Goal: Transaction & Acquisition: Purchase product/service

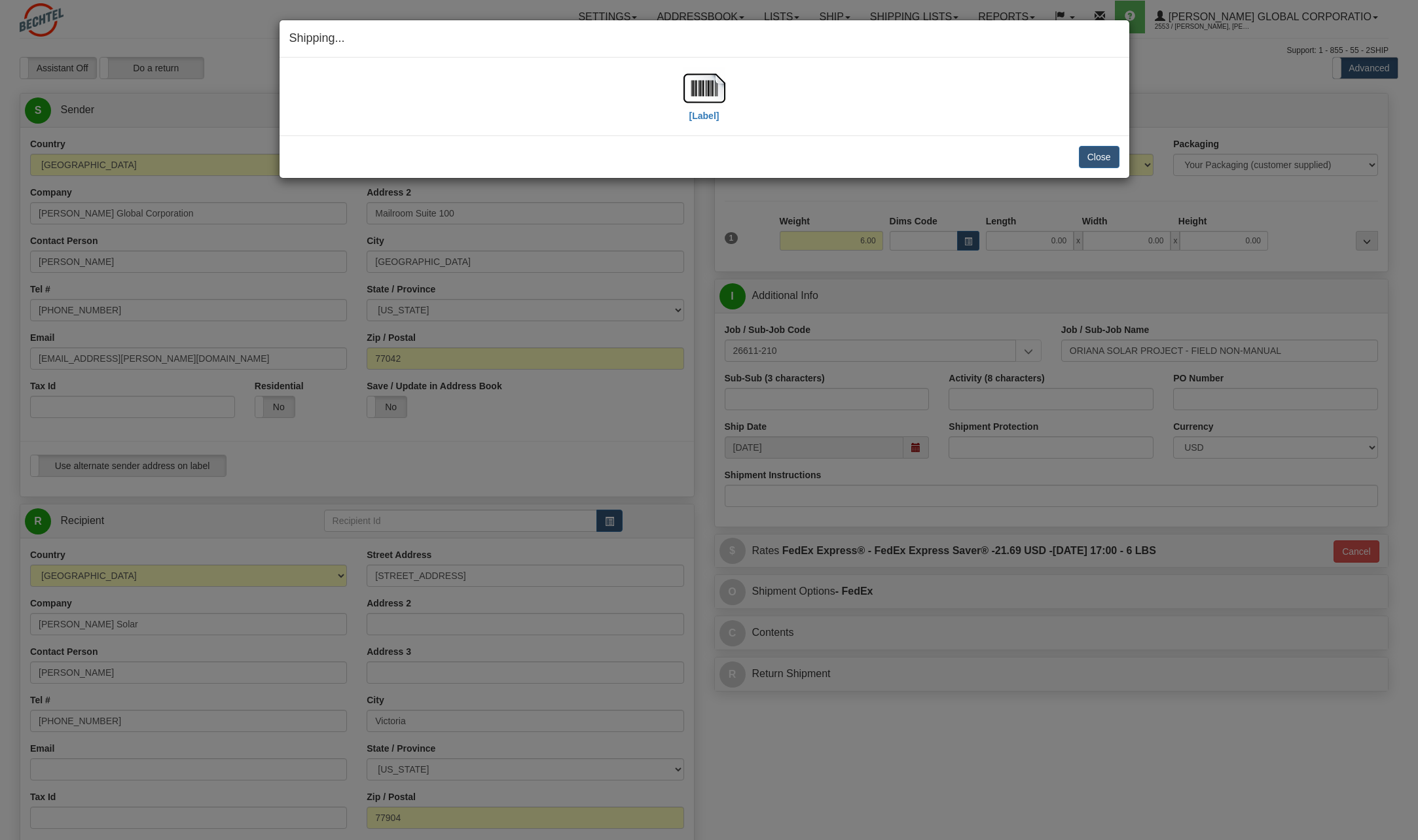
select select "[GEOGRAPHIC_DATA]"
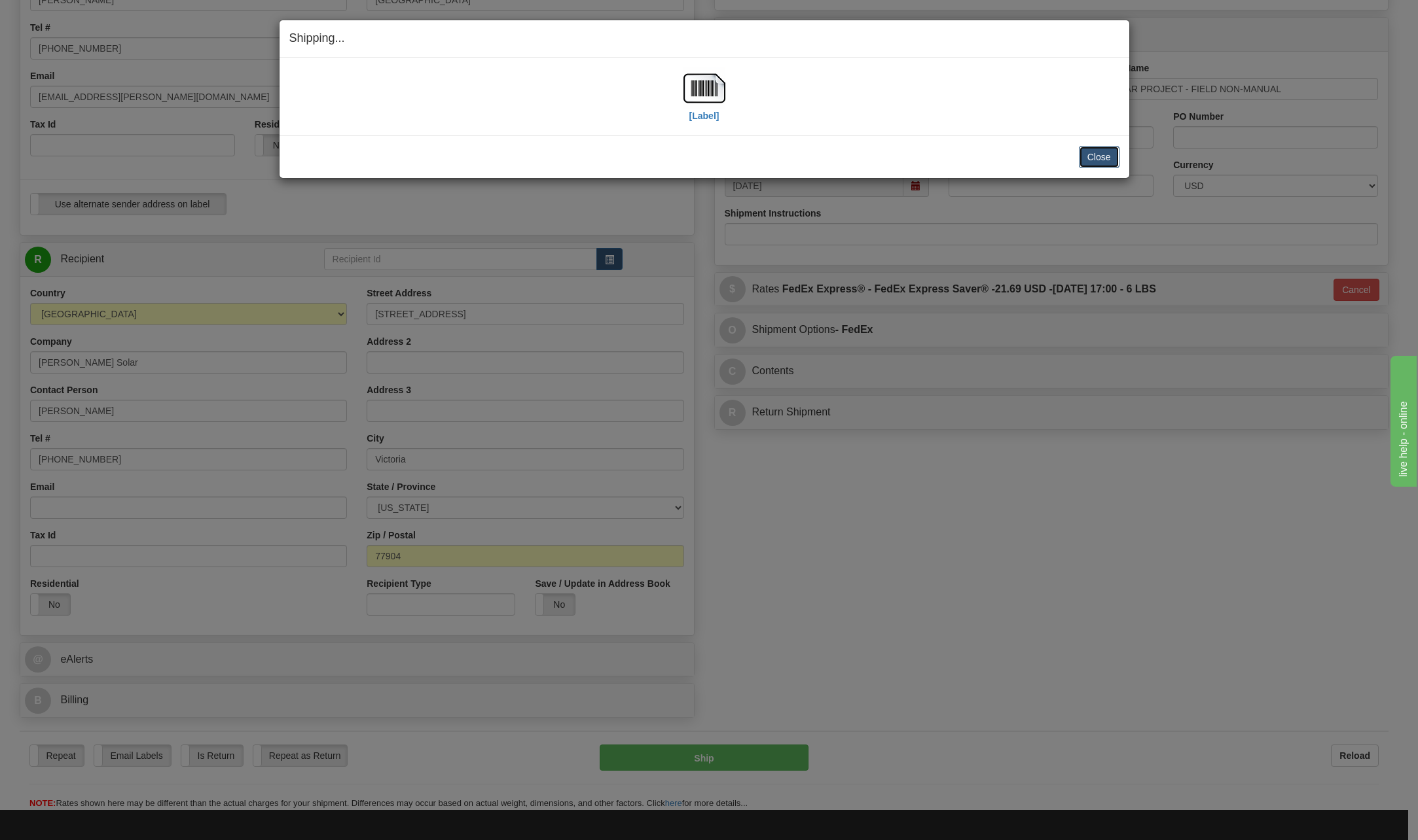
click at [1090, 159] on button "Close" at bounding box center [1099, 157] width 40 height 23
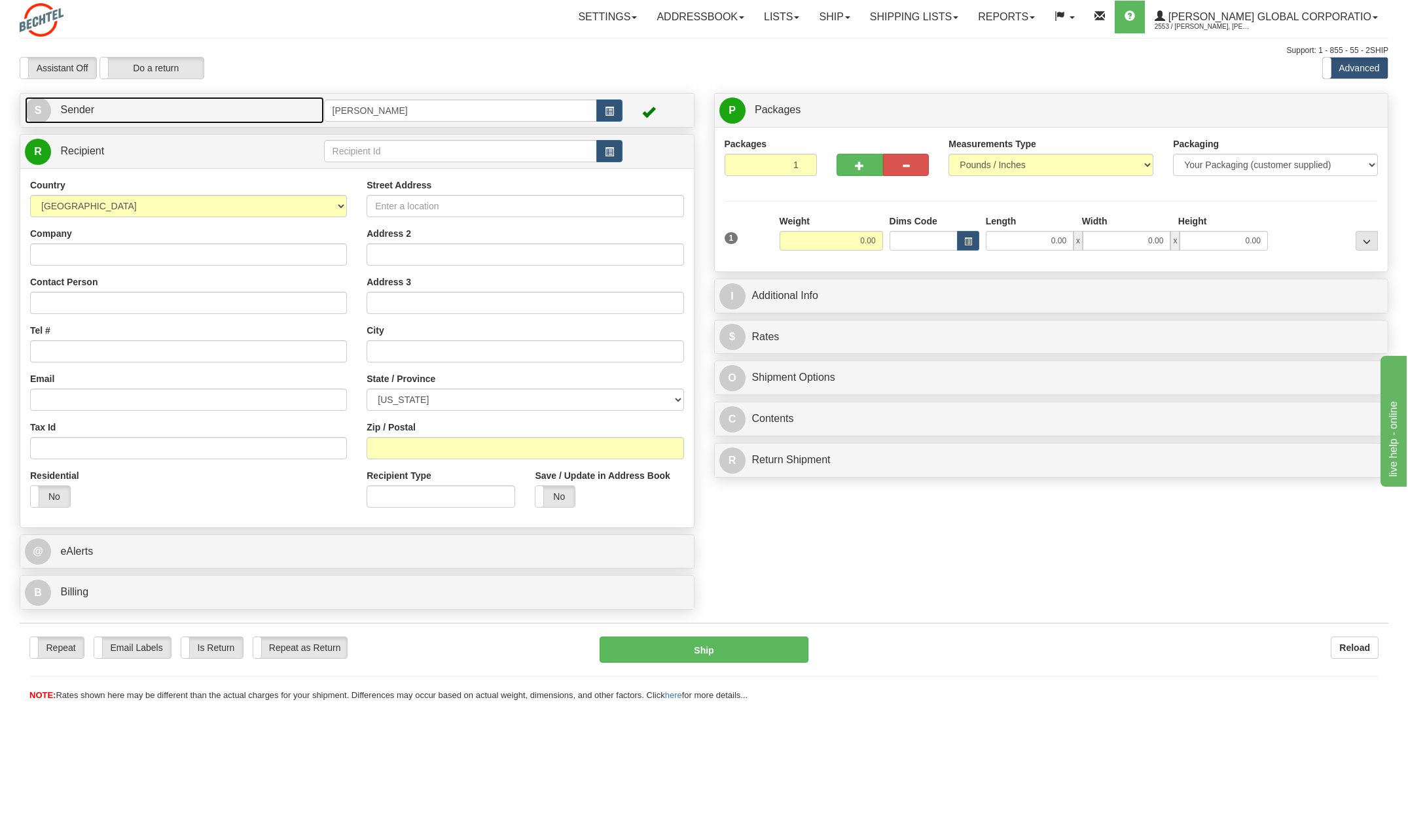
click at [32, 111] on span "S" at bounding box center [38, 111] width 26 height 26
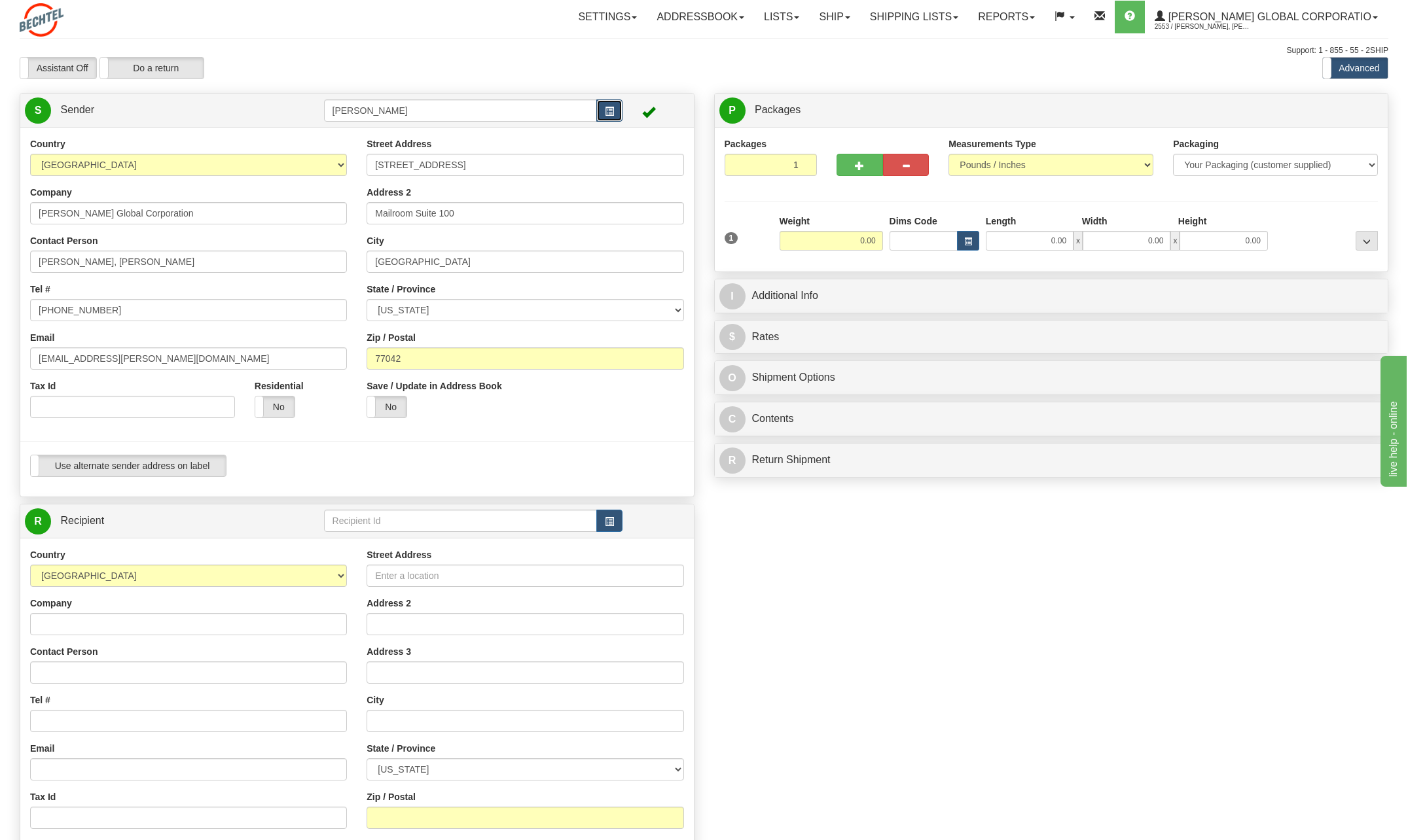
click at [609, 114] on span "button" at bounding box center [610, 111] width 9 height 8
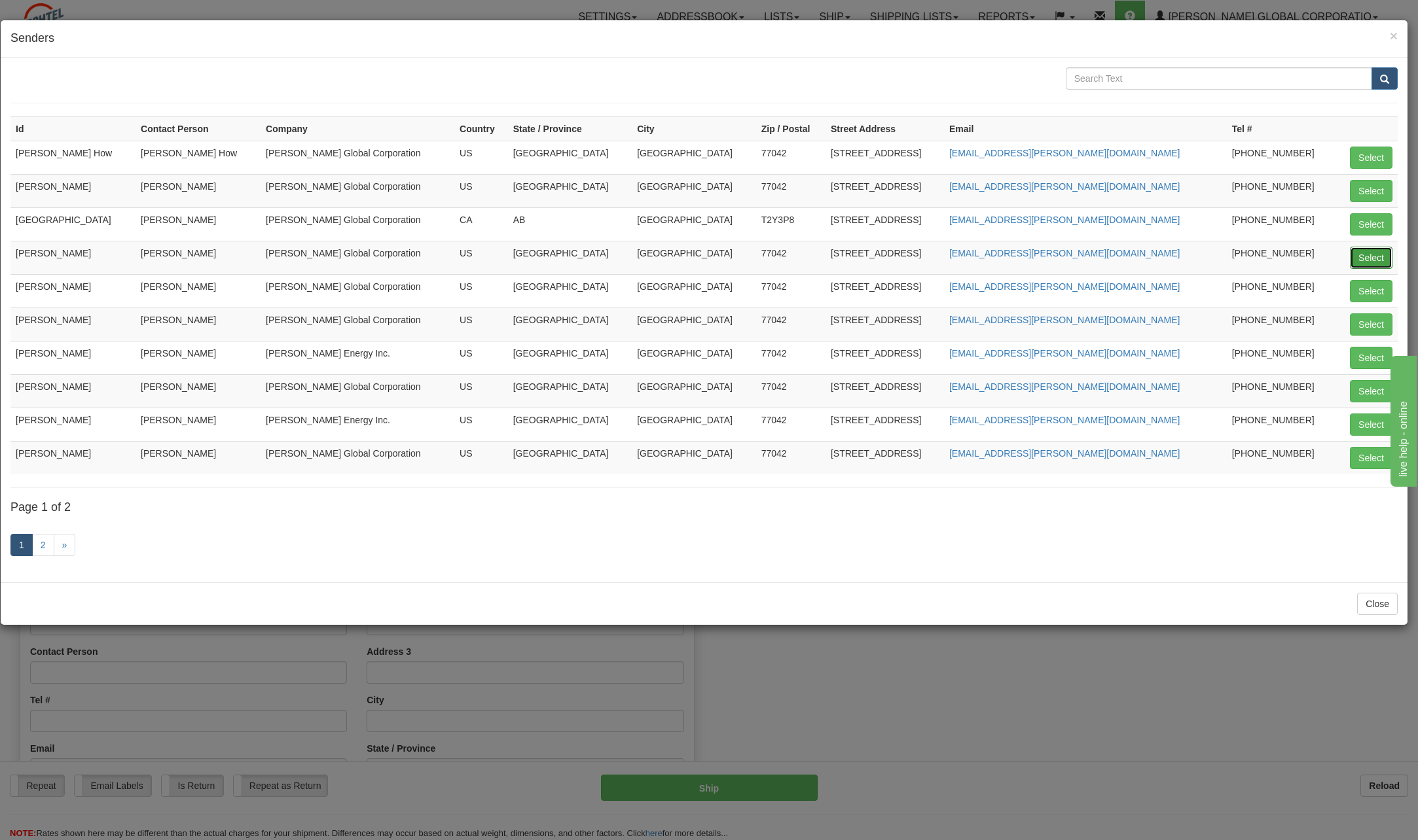
click at [1369, 255] on button "Select" at bounding box center [1370, 258] width 42 height 23
type input "[PERSON_NAME]"
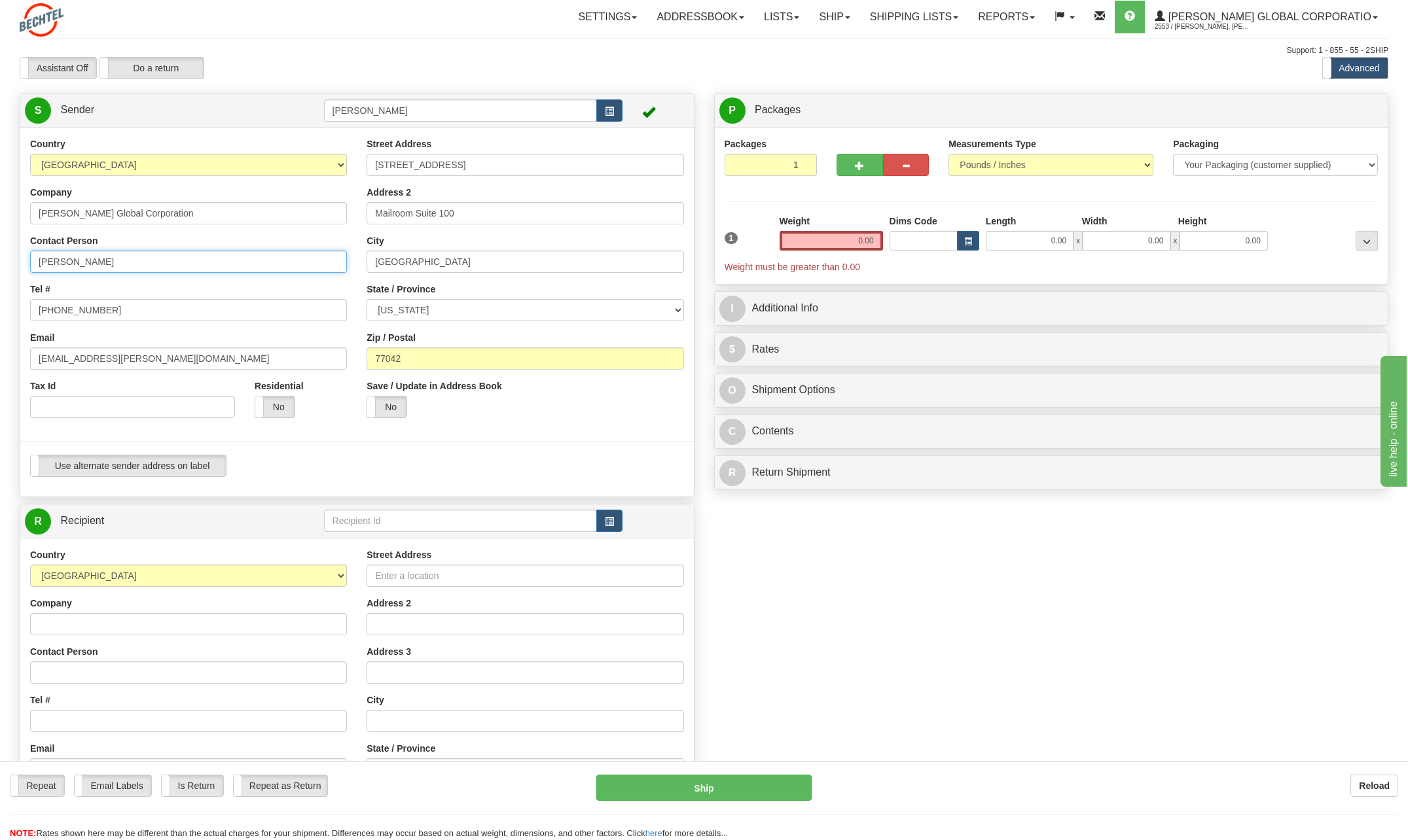
click at [133, 263] on input "[PERSON_NAME]" at bounding box center [188, 262] width 317 height 23
type input "C"
type input "E"
type input "[PERSON_NAME] Archecta"
click at [117, 309] on input "[PHONE_NUMBER]" at bounding box center [188, 310] width 317 height 23
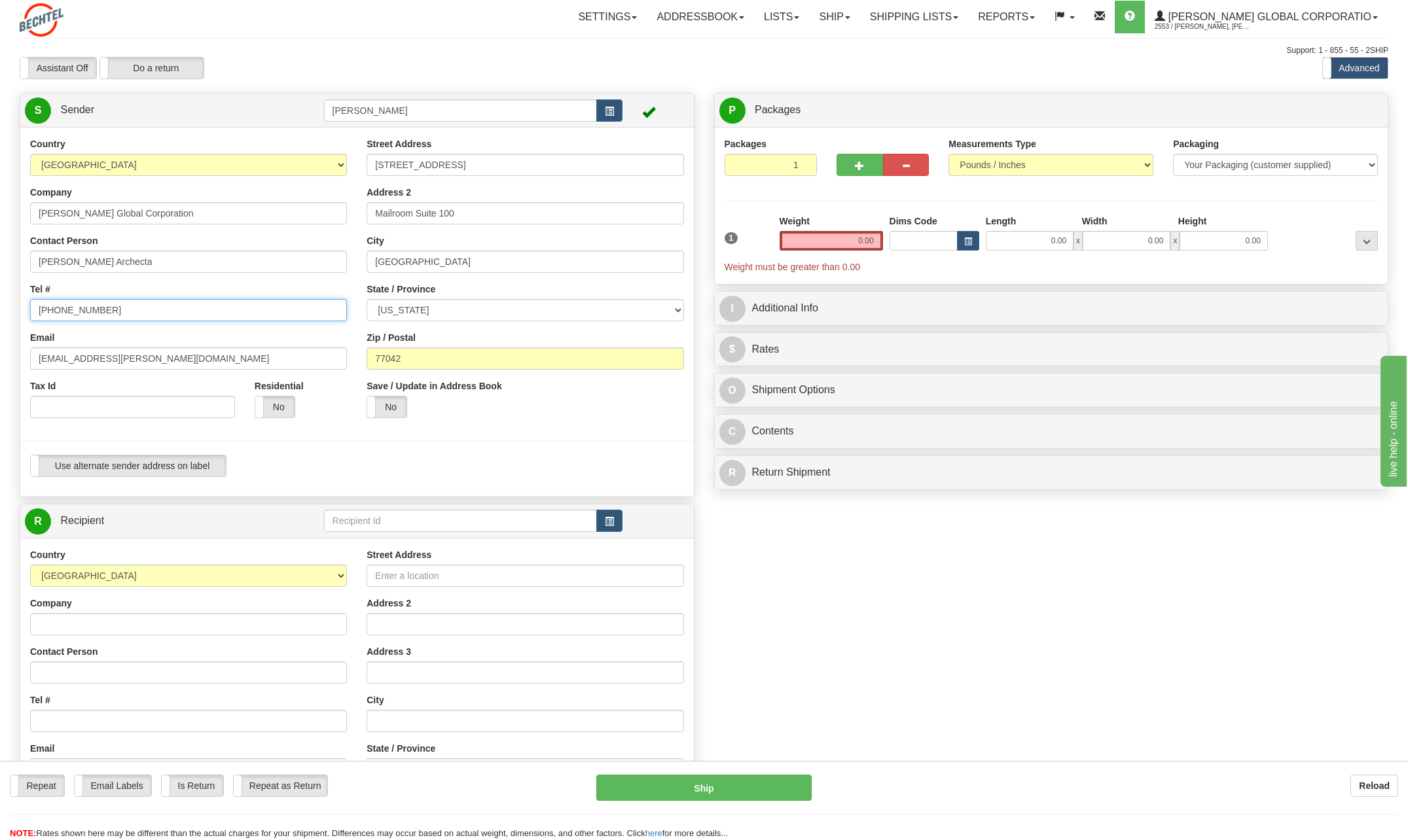
type input "[PHONE_NUMBER]"
drag, startPoint x: 262, startPoint y: 275, endPoint x: 239, endPoint y: 276, distance: 23.0
click at [260, 276] on div "Country [GEOGRAPHIC_DATA] [GEOGRAPHIC_DATA] [GEOGRAPHIC_DATA] [GEOGRAPHIC_DATA]…" at bounding box center [189, 282] width 336 height 290
drag, startPoint x: 77, startPoint y: 359, endPoint x: 12, endPoint y: 352, distance: 65.4
click at [21, 352] on div "Country [GEOGRAPHIC_DATA] [GEOGRAPHIC_DATA] [GEOGRAPHIC_DATA] [GEOGRAPHIC_DATA]…" at bounding box center [357, 312] width 674 height 350
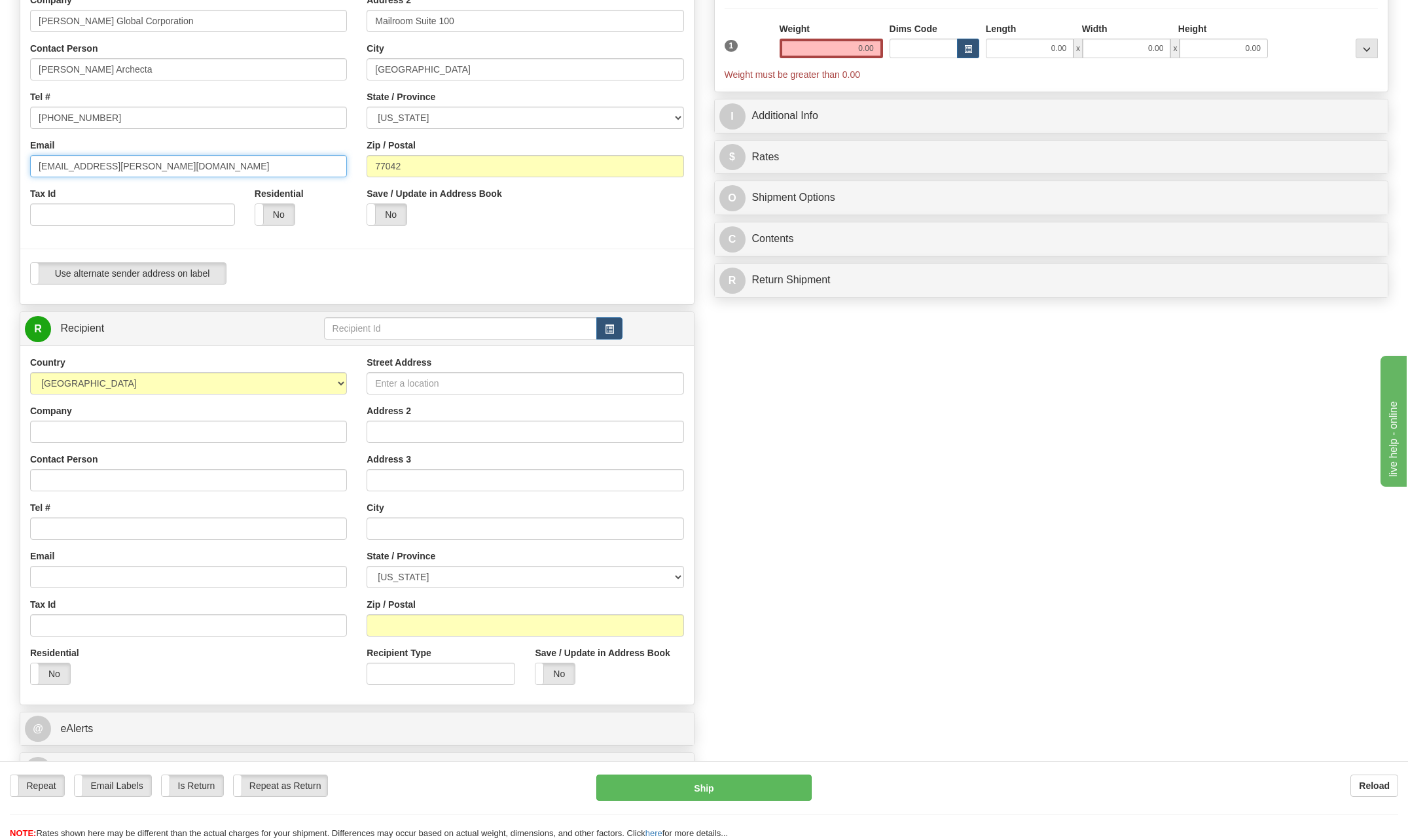
scroll to position [196, 0]
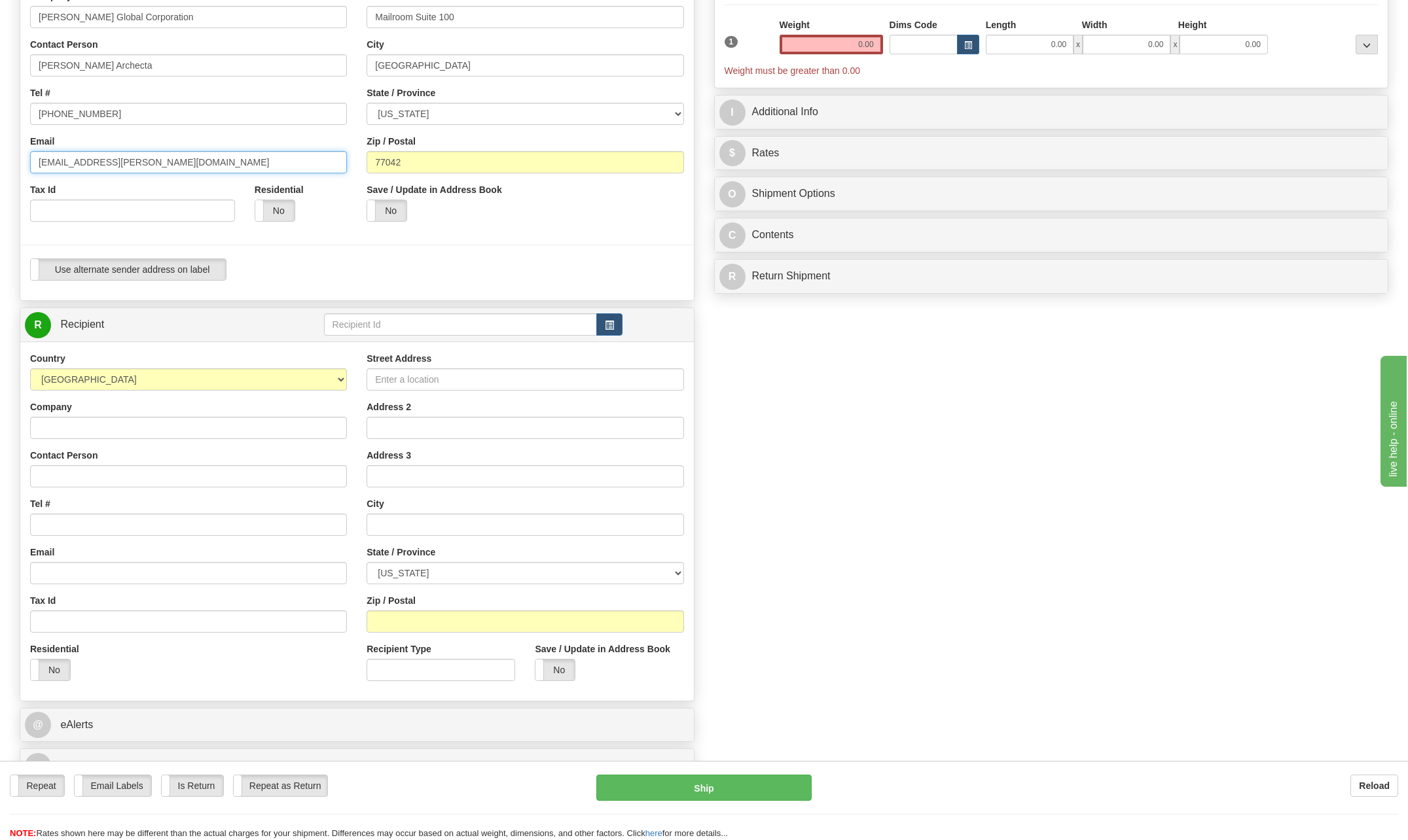
type input "[EMAIL_ADDRESS][PERSON_NAME][DOMAIN_NAME]"
click at [59, 409] on label "Company" at bounding box center [51, 407] width 42 height 13
click at [59, 417] on input "Company" at bounding box center [188, 428] width 317 height 23
click at [57, 425] on input "Company" at bounding box center [188, 428] width 317 height 23
type input "[PERSON_NAME] Energy"
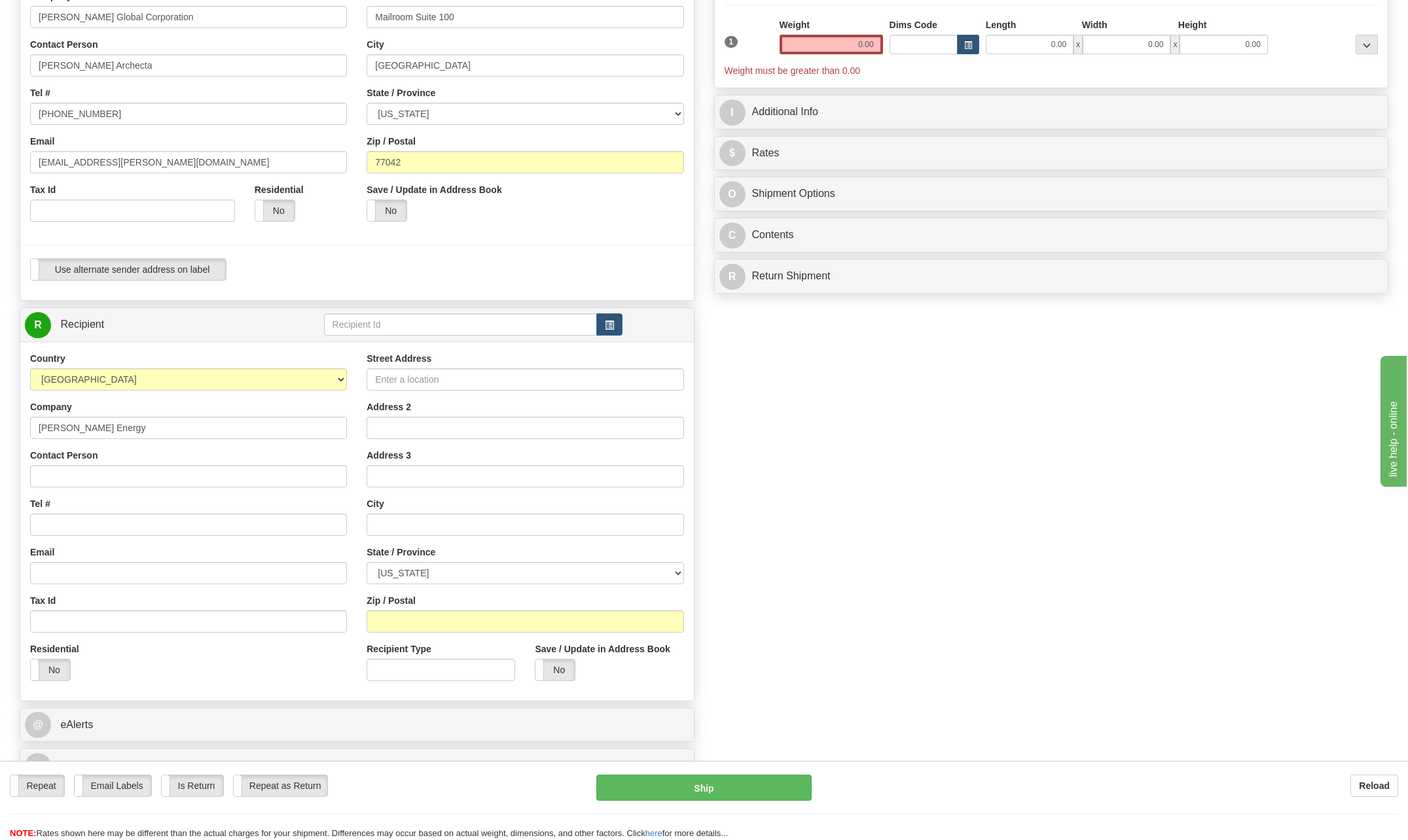
click at [299, 443] on div "Country [GEOGRAPHIC_DATA] [GEOGRAPHIC_DATA] [GEOGRAPHIC_DATA] [GEOGRAPHIC_DATA]…" at bounding box center [189, 521] width 336 height 339
click at [62, 476] on input "Contact Person" at bounding box center [188, 476] width 317 height 23
type input "[PERSON_NAME]"
click at [66, 528] on input "Tel #" at bounding box center [188, 525] width 317 height 23
type input "[PHONE_NUMBER]"
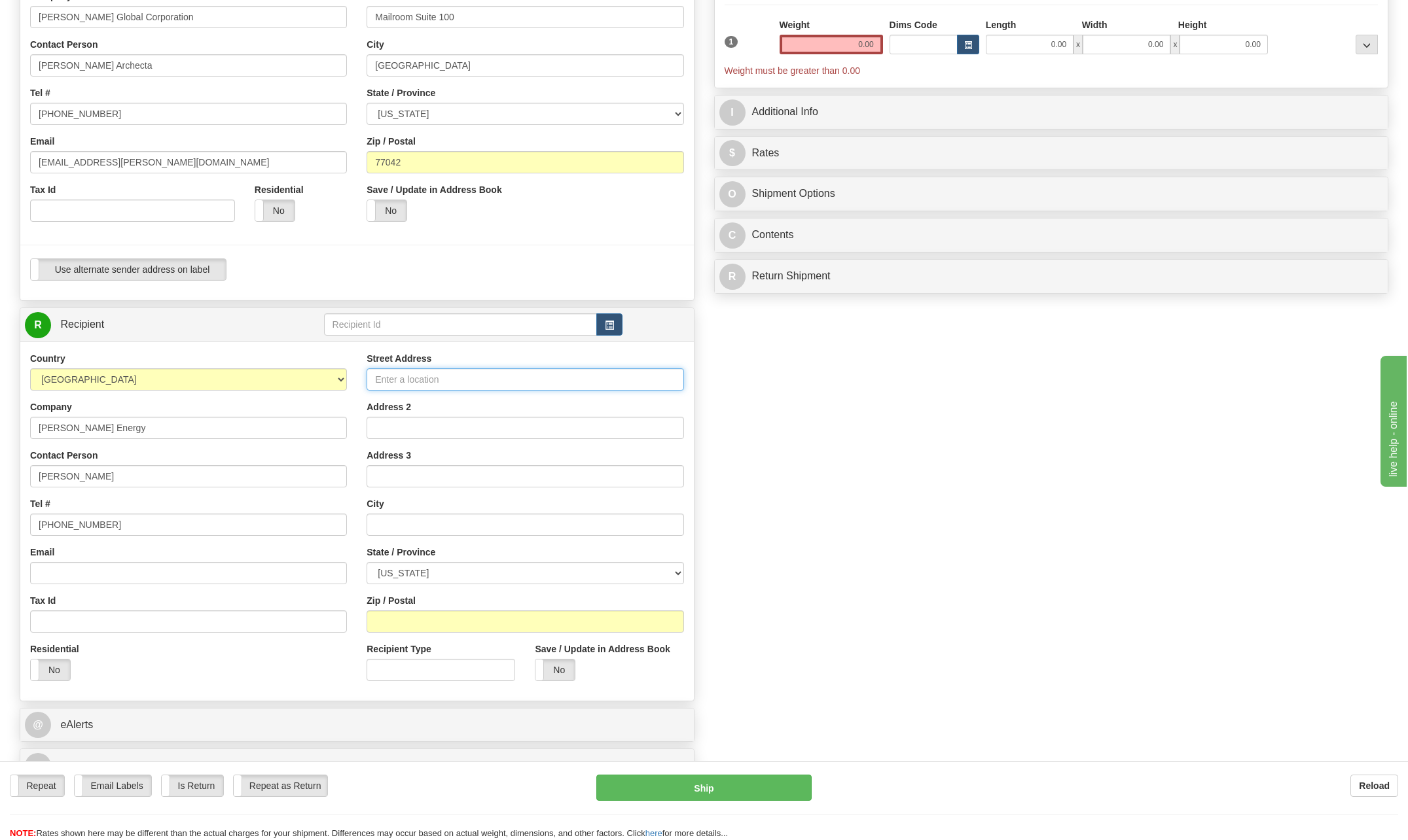
drag, startPoint x: 407, startPoint y: 374, endPoint x: 409, endPoint y: 381, distance: 7.3
click at [407, 374] on input "Street Address" at bounding box center [524, 380] width 317 height 23
type input "[STREET_ADDRESS]"
click at [414, 521] on input "text" at bounding box center [524, 525] width 317 height 23
type input "Port Arthut"
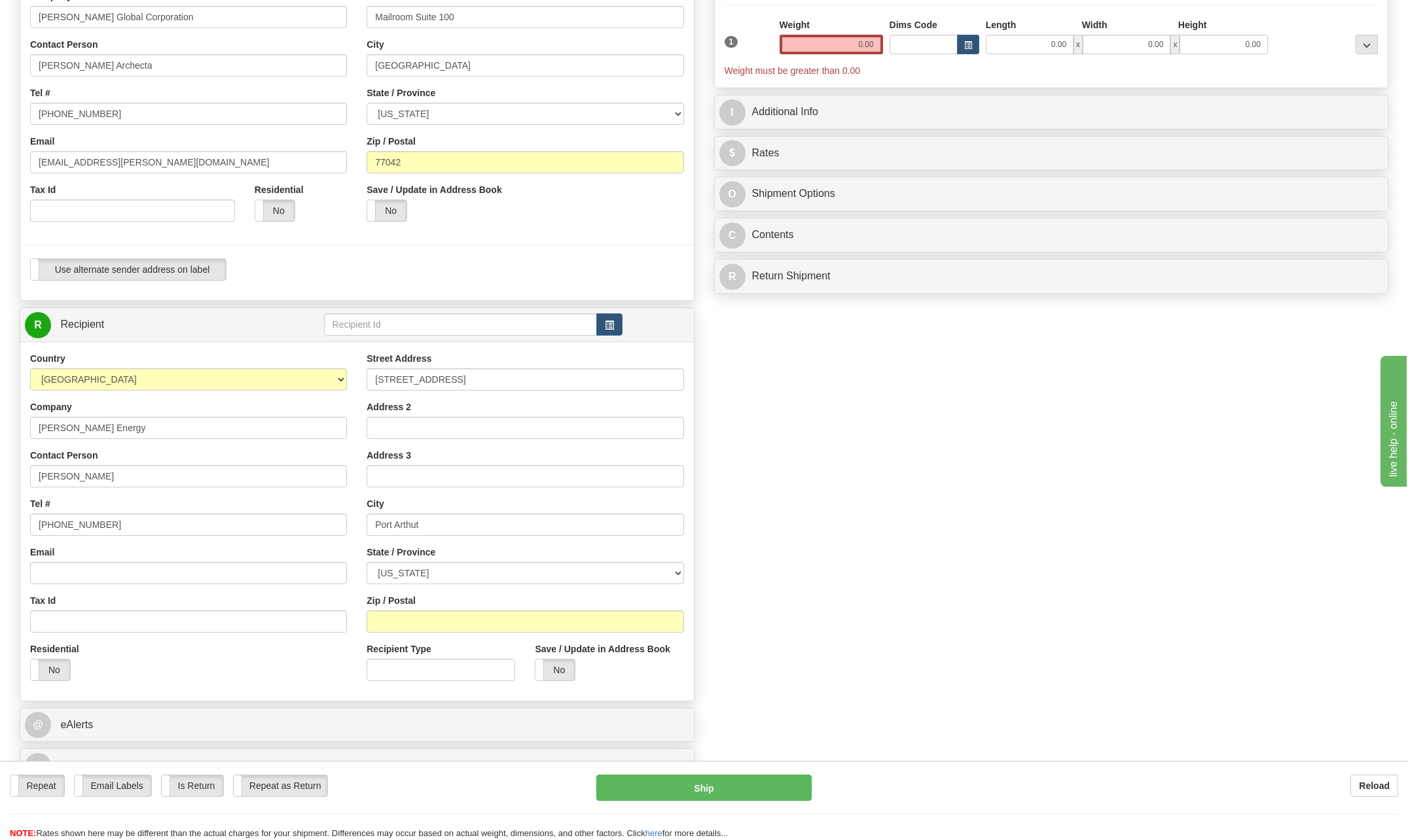
click at [686, 573] on div "Street Address [STREET_ADDRESS] Address 2 Address 3 City [GEOGRAPHIC_DATA] Stat…" at bounding box center [525, 521] width 336 height 339
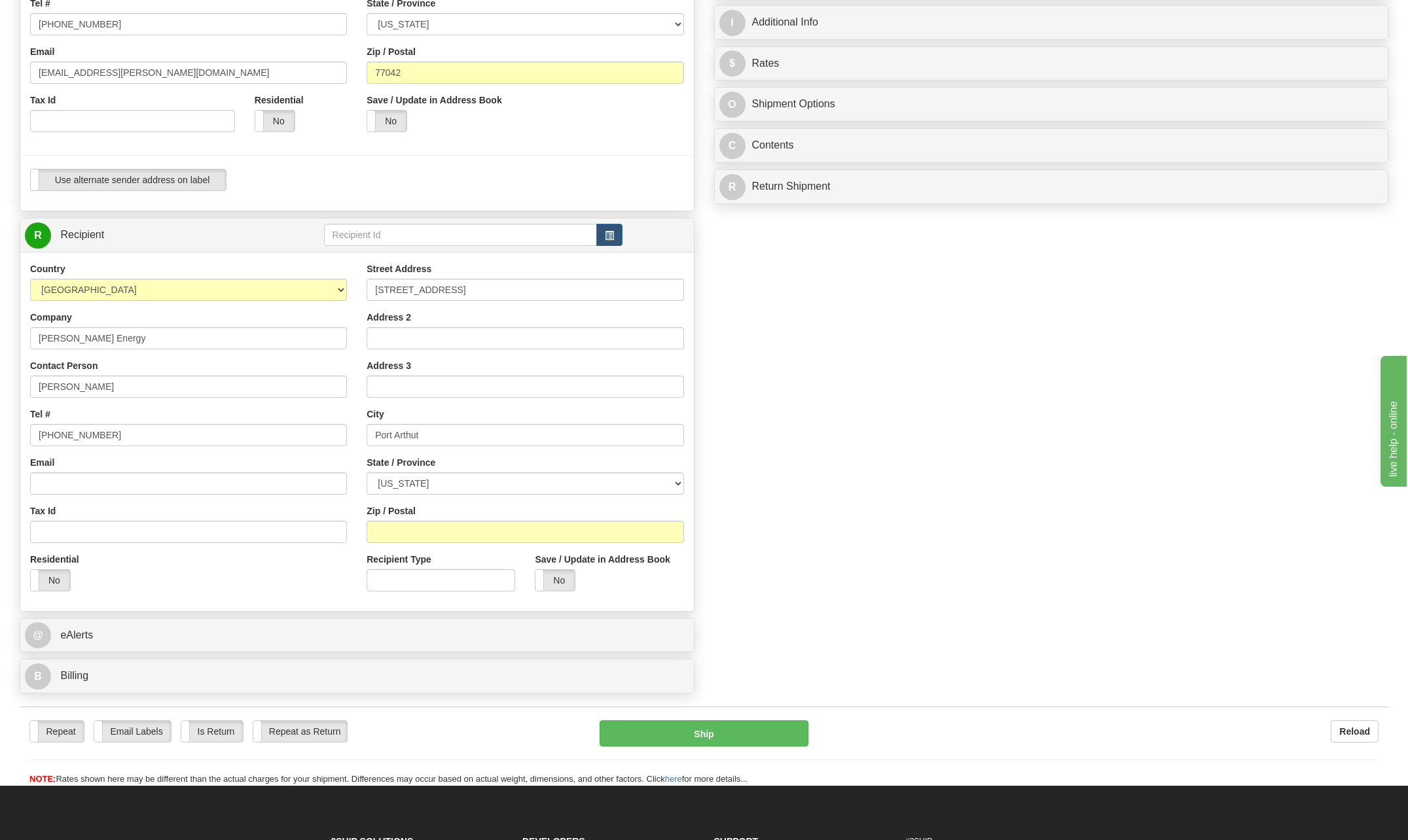
scroll to position [327, 0]
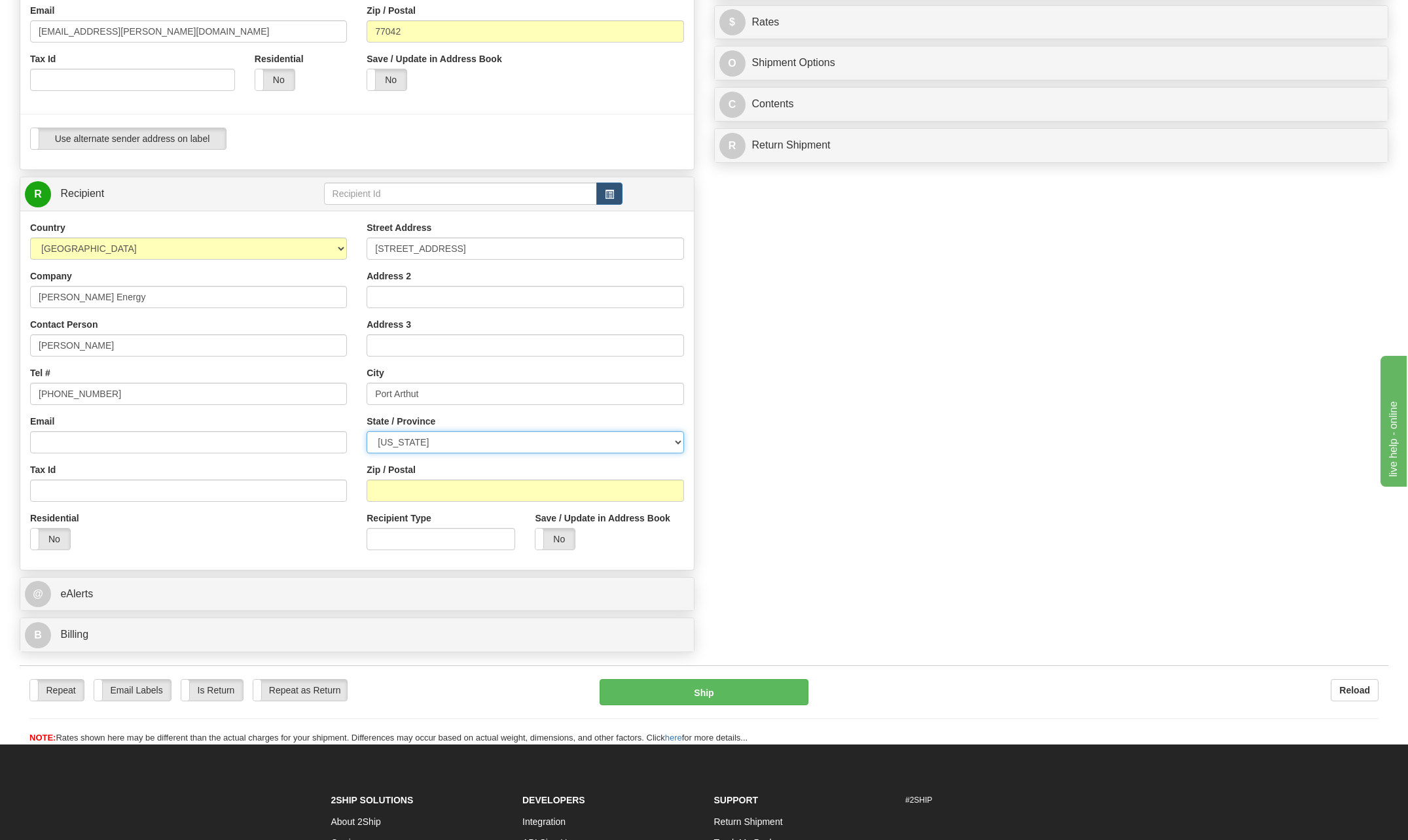
click at [677, 439] on select "[US_STATE] [US_STATE] [US_STATE] [US_STATE] Armed Forces America Armed Forces E…" at bounding box center [524, 443] width 317 height 23
select select "[GEOGRAPHIC_DATA]"
click at [367, 431] on select "[US_STATE] [US_STATE] [US_STATE] [US_STATE] Armed Forces America Armed Forces E…" at bounding box center [524, 443] width 317 height 23
drag, startPoint x: 417, startPoint y: 292, endPoint x: 429, endPoint y: 299, distance: 13.9
click at [417, 292] on input "Address 2" at bounding box center [524, 297] width 317 height 23
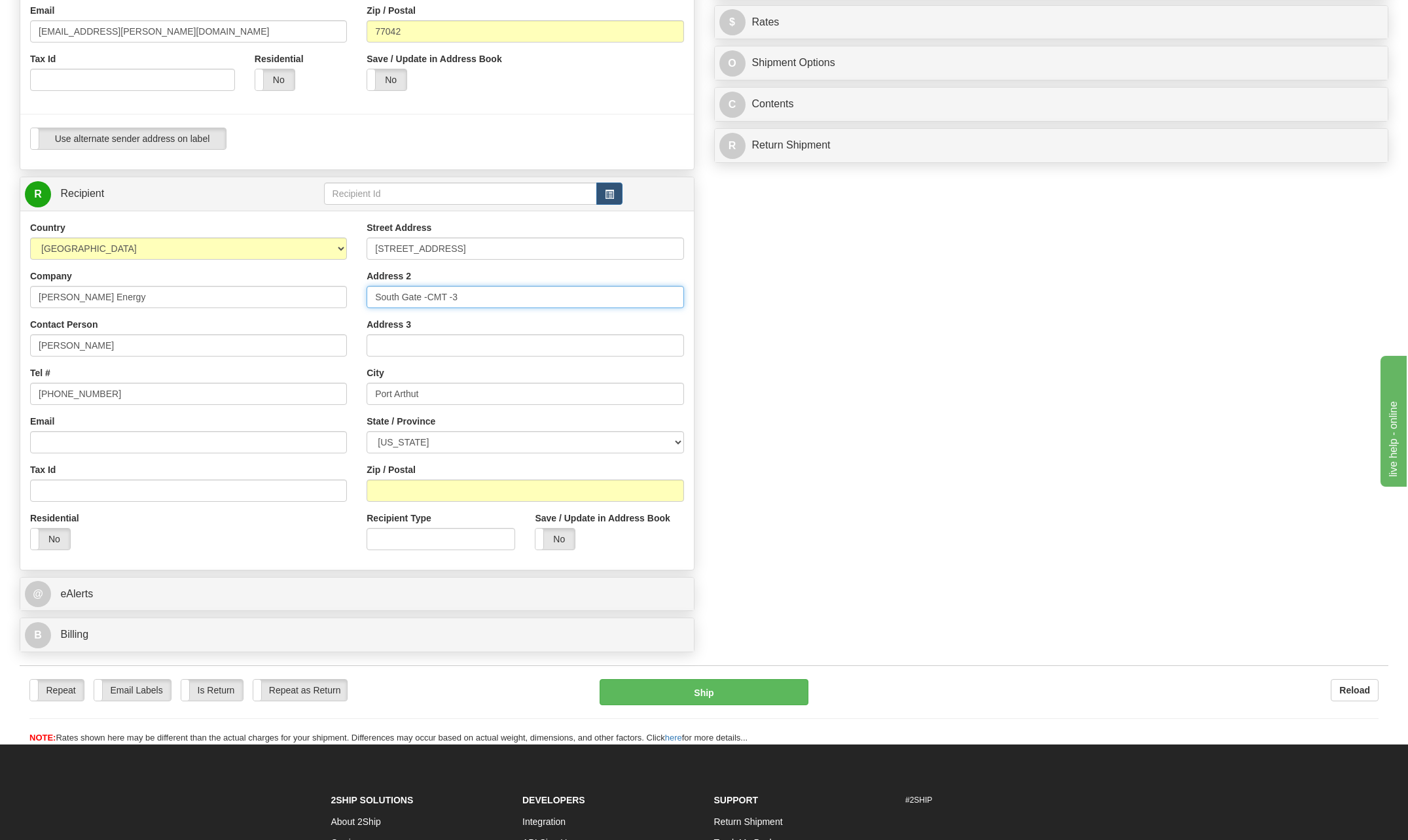
type input "South Gate -CMT -3"
click at [444, 487] on input "Zip / Postal" at bounding box center [524, 491] width 317 height 23
type input "77640"
click at [855, 383] on div "Create a label for the return Create Pickup Without Label S" at bounding box center [704, 212] width 1389 height 894
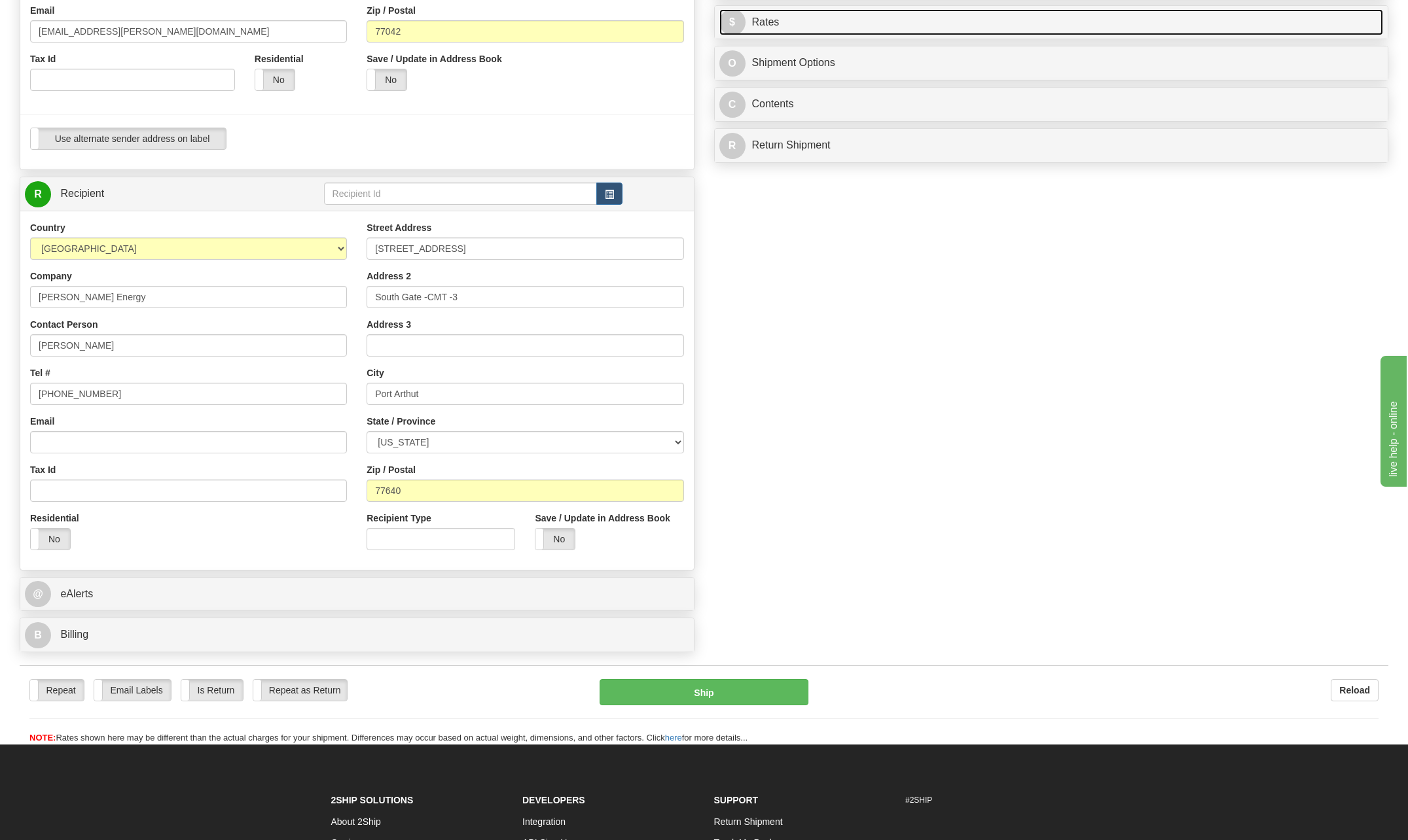
click at [729, 19] on span "$" at bounding box center [733, 23] width 26 height 26
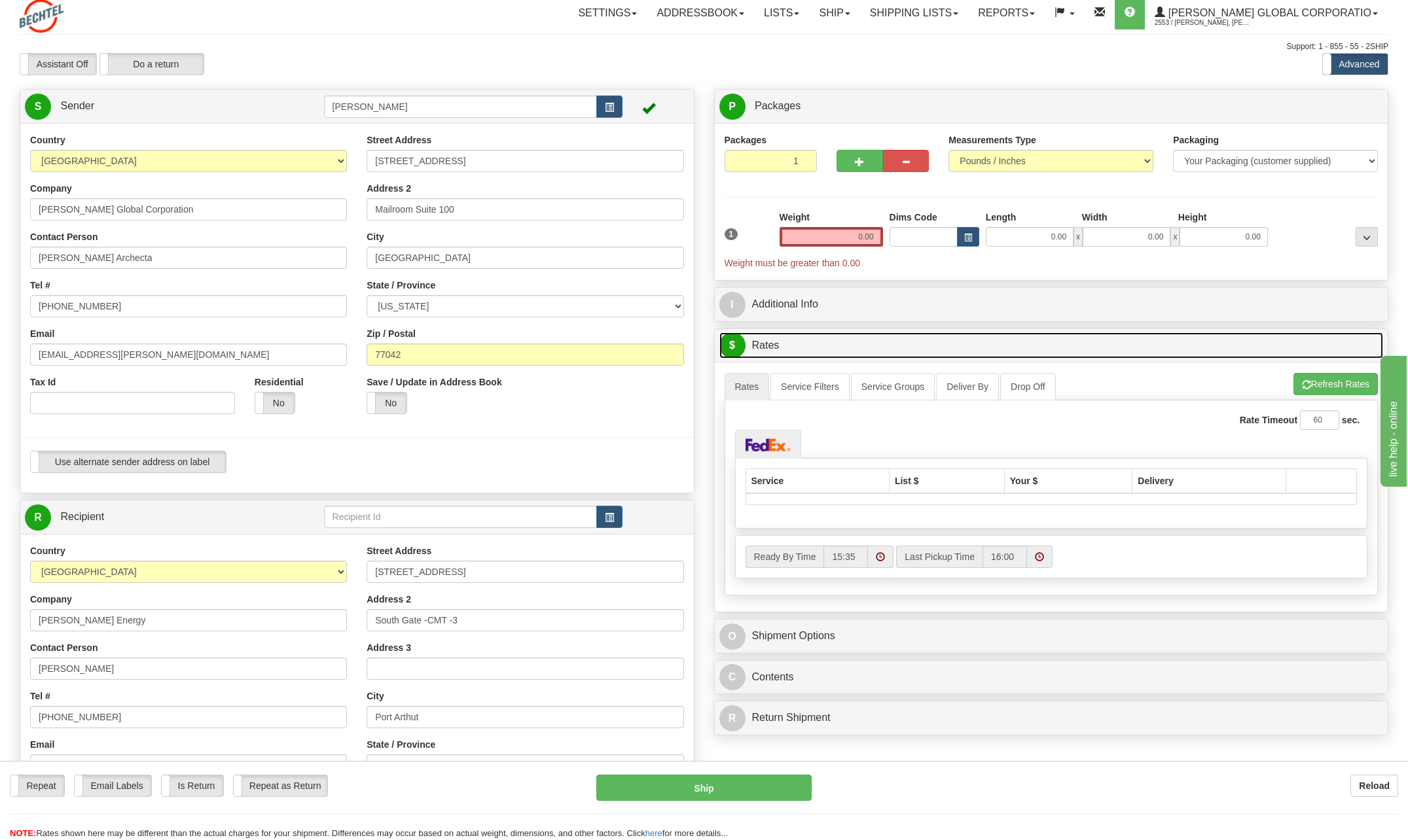
scroll to position [0, 0]
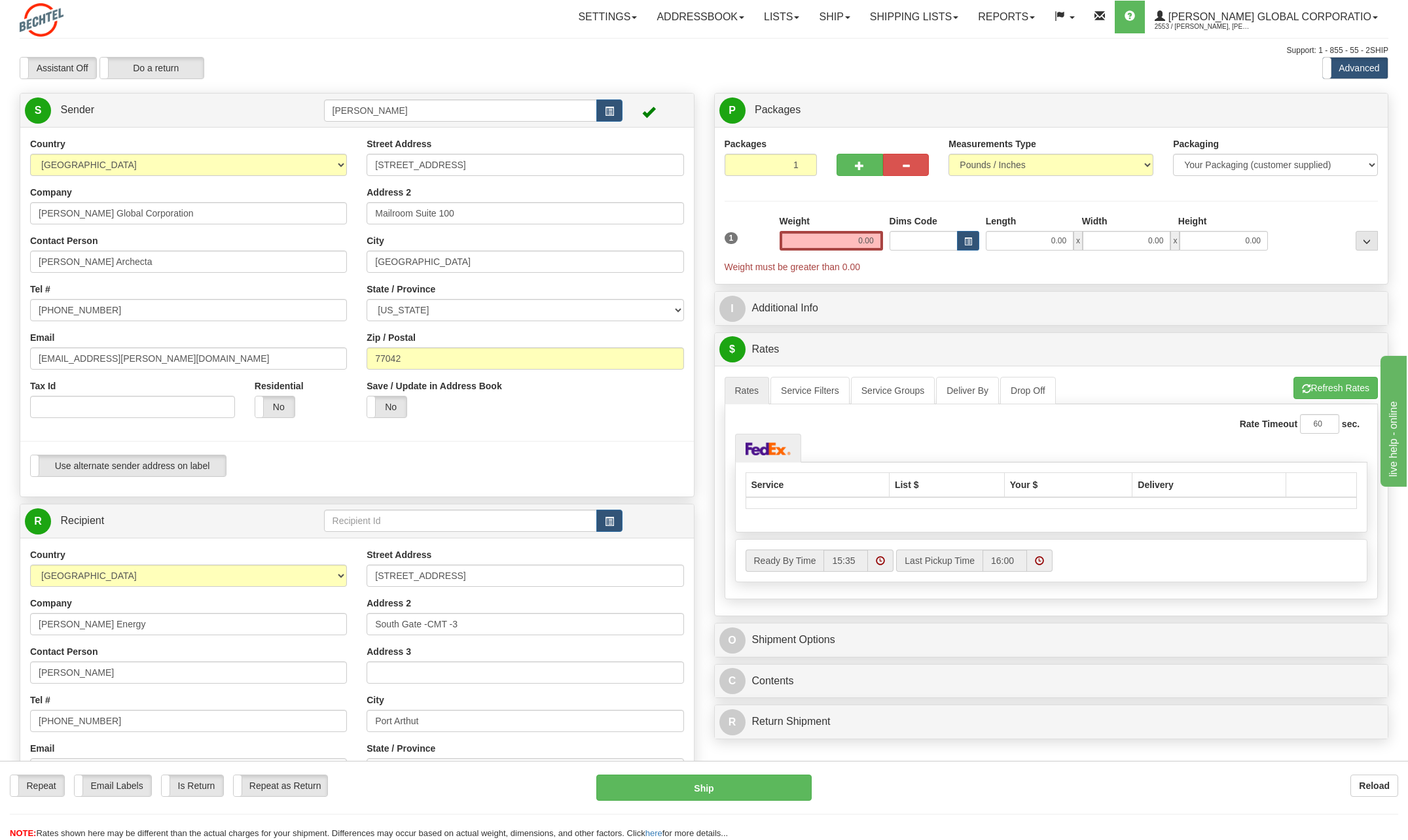
click at [853, 230] on div "Weight 0.00" at bounding box center [832, 232] width 103 height 36
drag, startPoint x: 853, startPoint y: 236, endPoint x: 1047, endPoint y: 231, distance: 194.1
click at [1047, 231] on div "1 Weight 0.00 Dims Code 0.00" at bounding box center [1052, 243] width 661 height 59
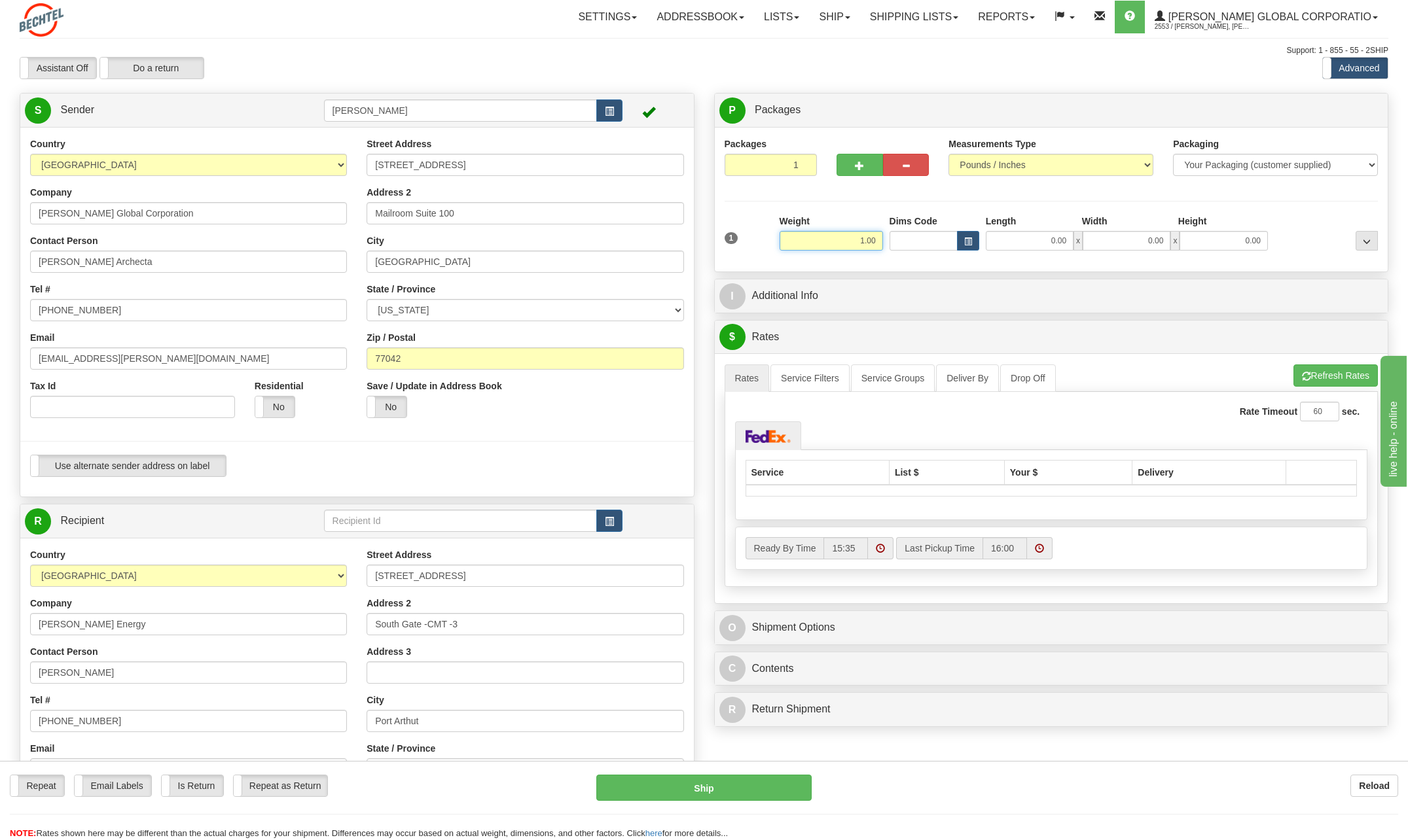
type input "1.00"
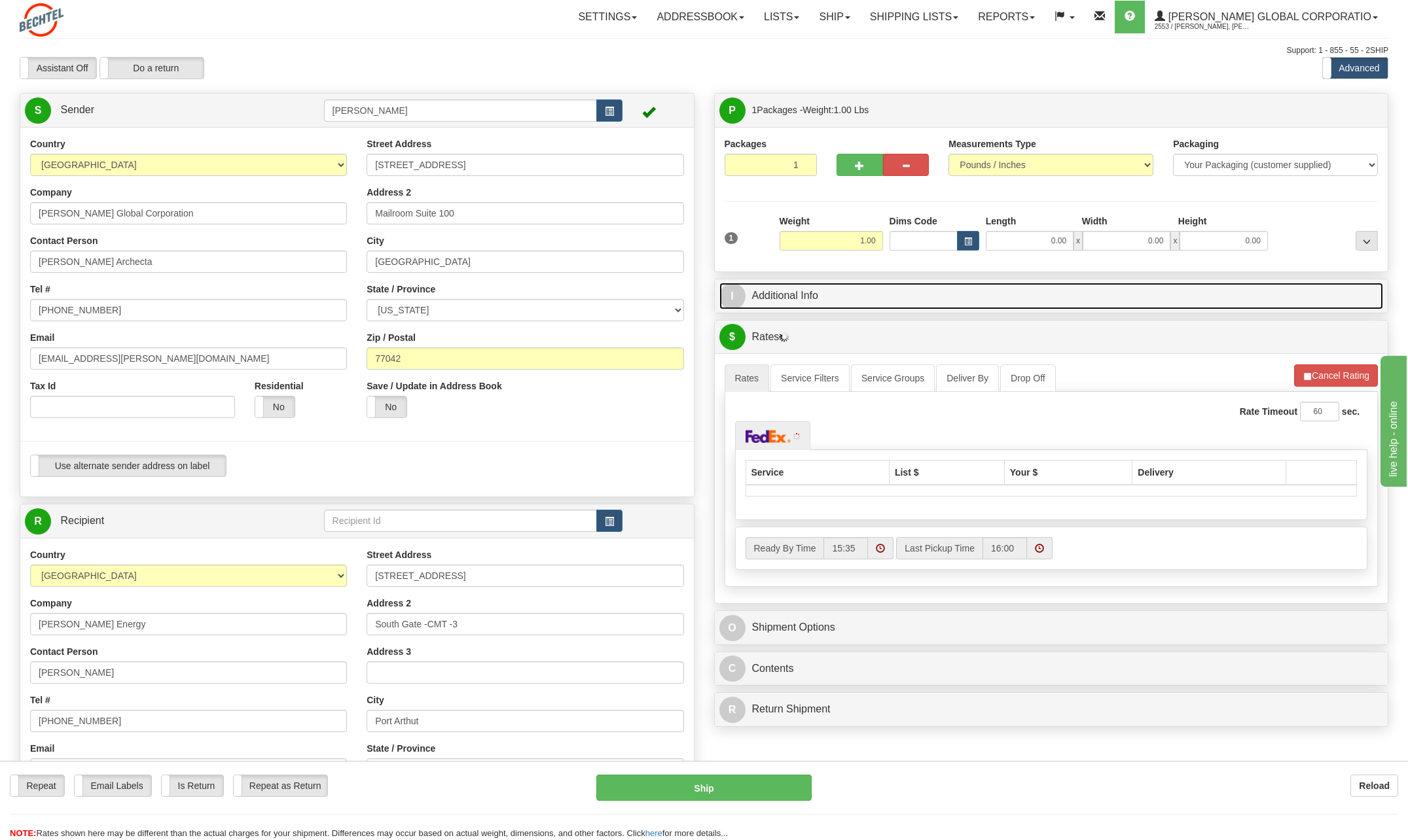
click at [740, 291] on span "I" at bounding box center [733, 297] width 26 height 26
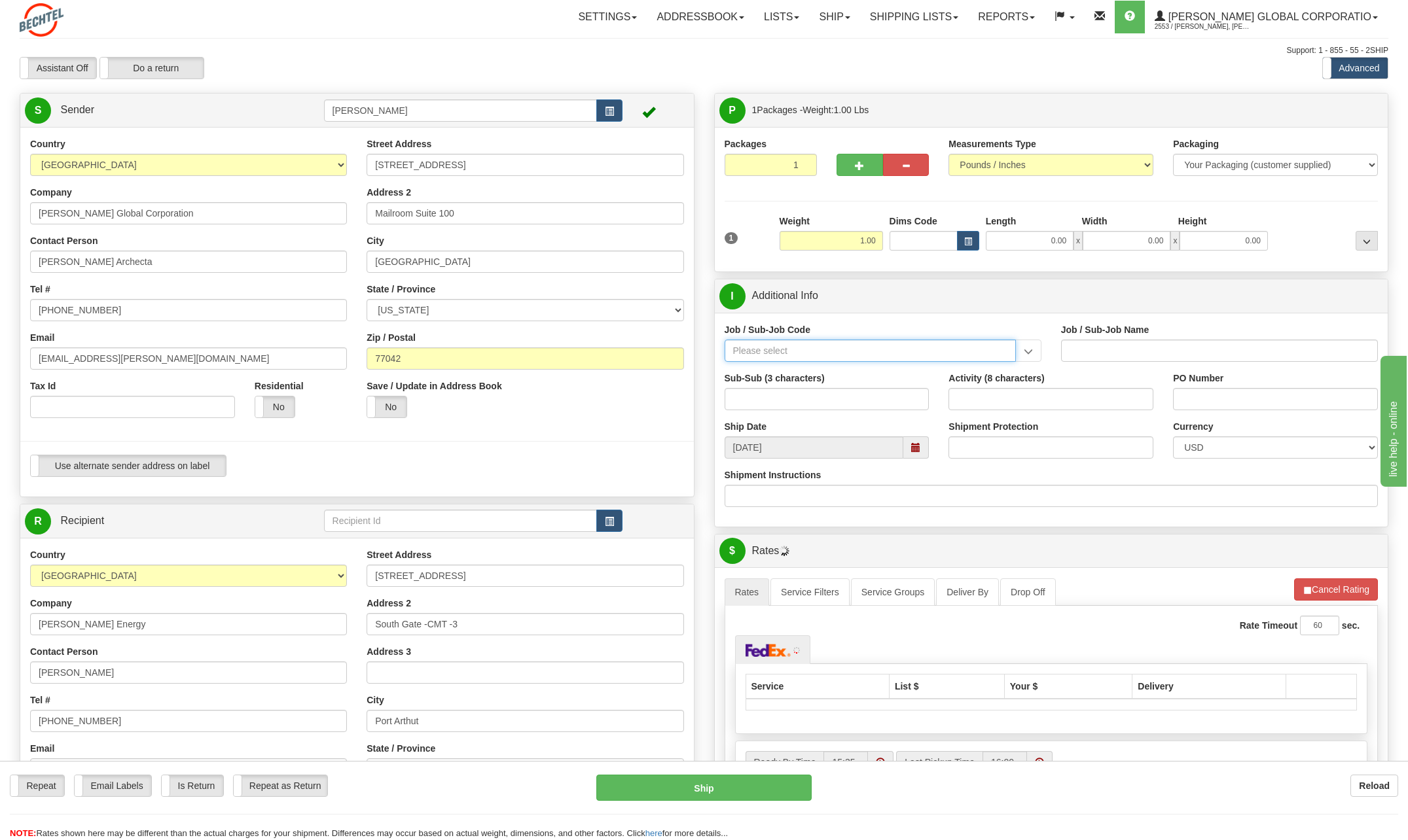
click at [755, 345] on input "Job / Sub-Job Code" at bounding box center [870, 351] width 291 height 23
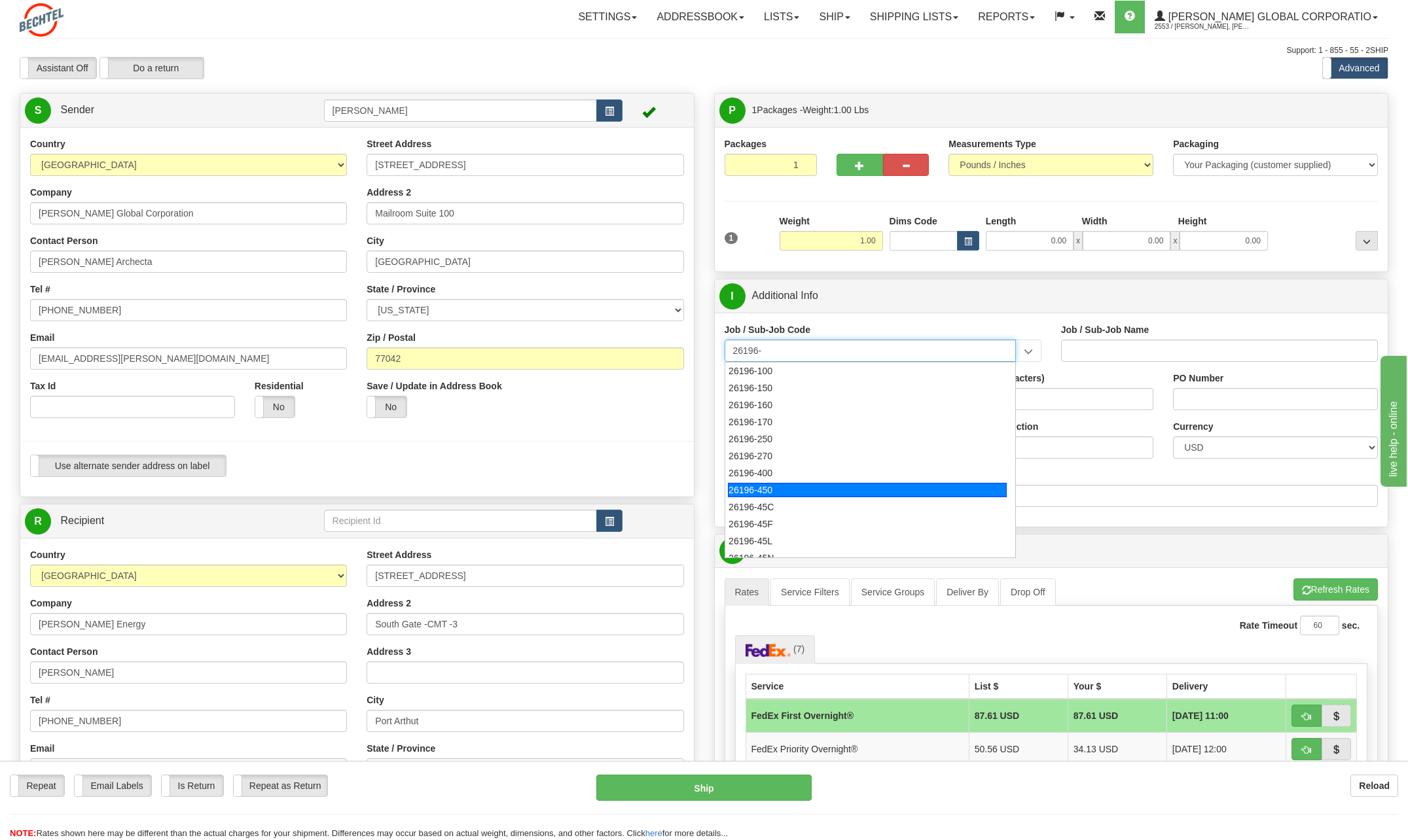
click at [751, 485] on div "26196-450" at bounding box center [868, 490] width 279 height 14
type input "26196-450"
type input "PORT [PERSON_NAME] LNG - ENERGY HOUSTON PROFESSIONAL SER"
type input "26196-450"
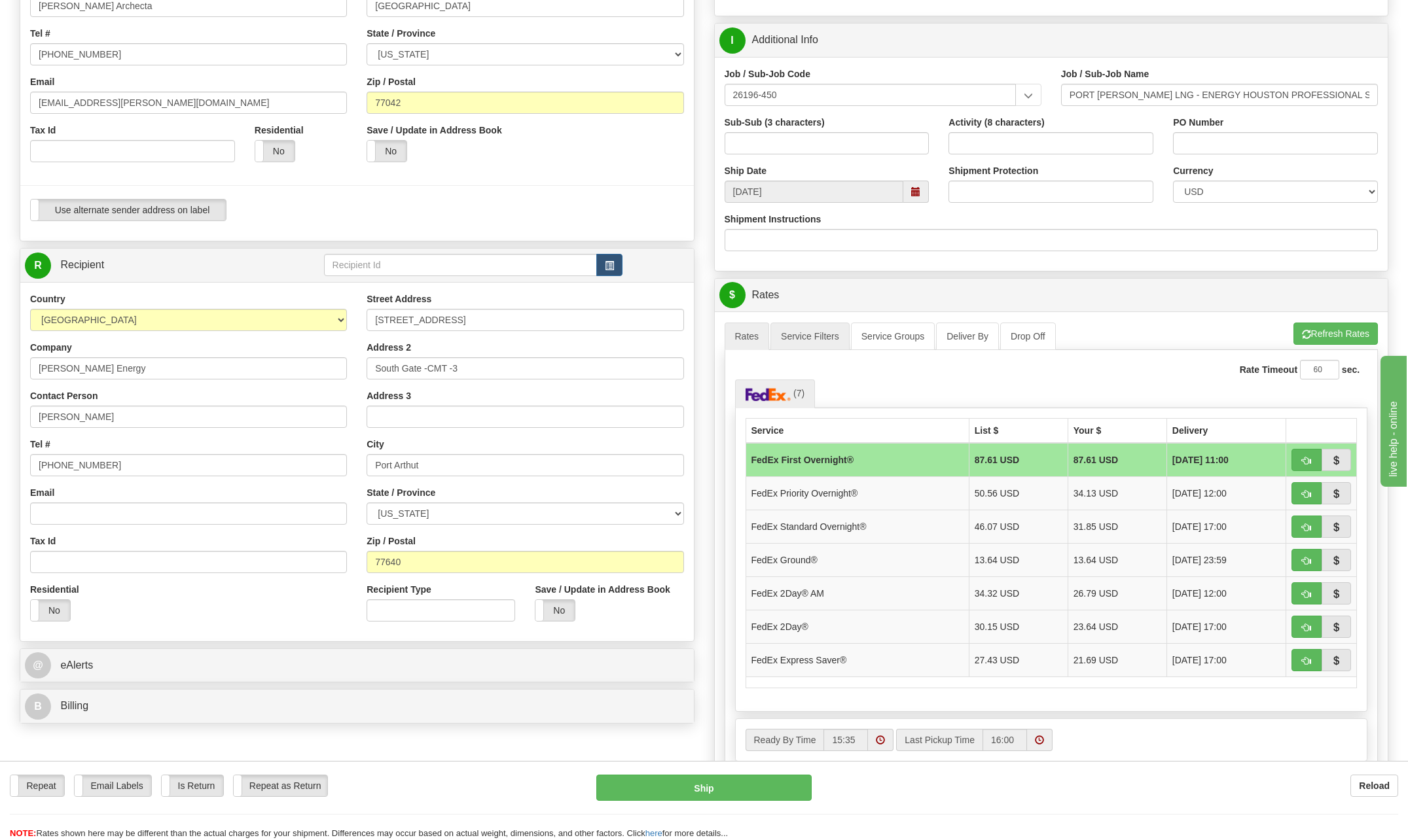
scroll to position [262, 0]
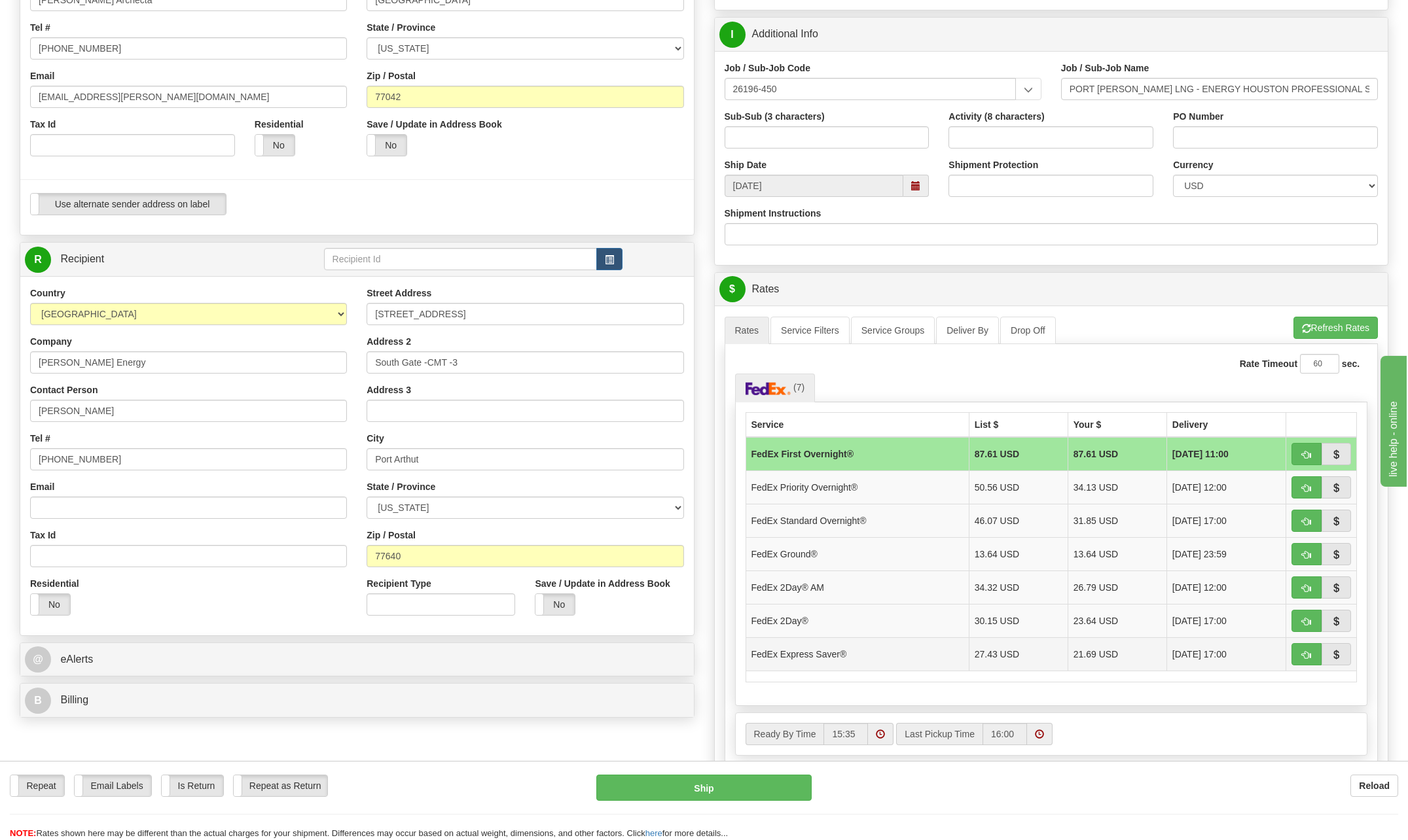
click at [826, 648] on td "FedEx Express Saver®" at bounding box center [857, 655] width 224 height 34
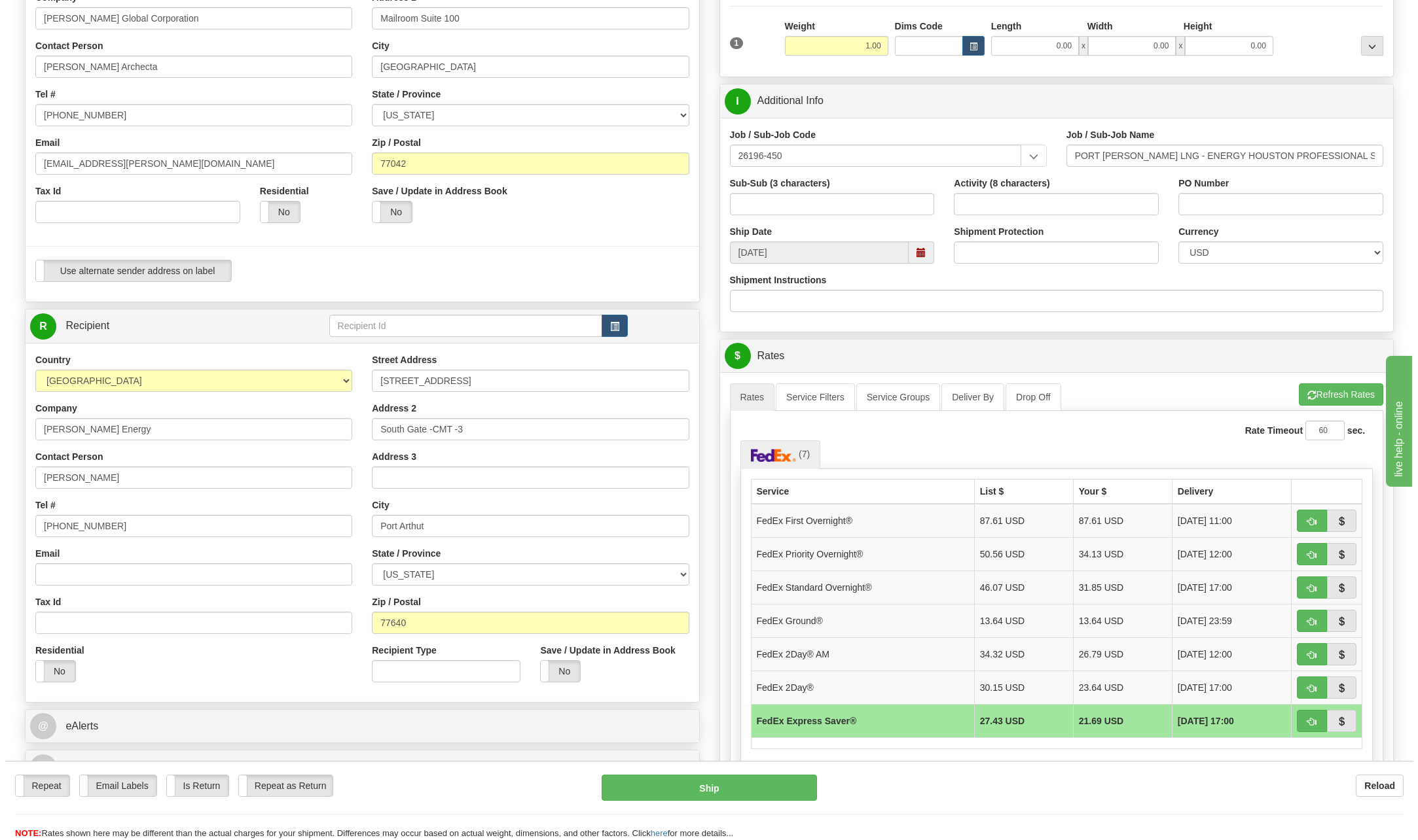
scroll to position [196, 0]
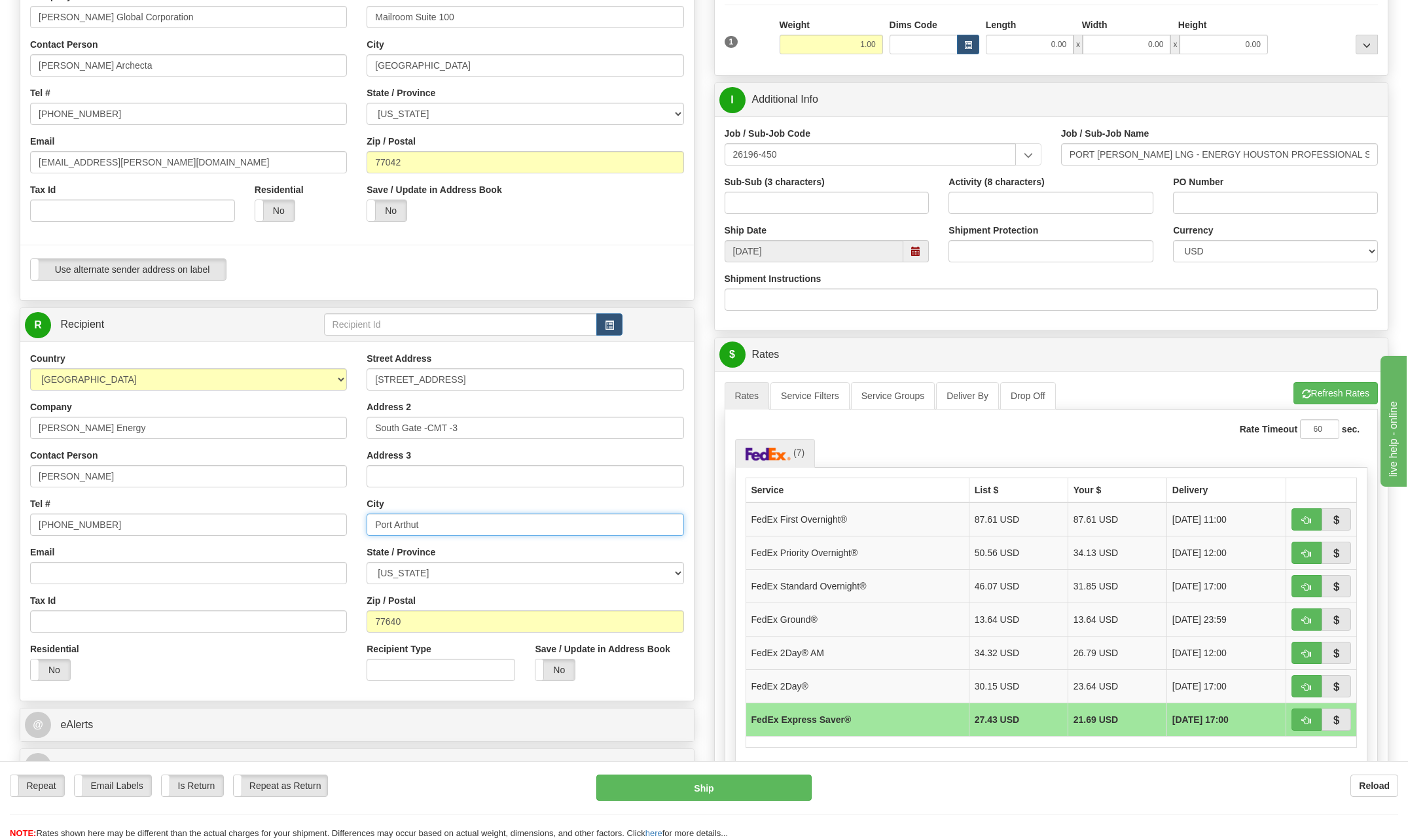
click at [458, 528] on input "Port Arthut" at bounding box center [524, 525] width 317 height 23
type input "Port [PERSON_NAME]"
click at [495, 476] on input "Address 3" at bounding box center [524, 476] width 317 height 23
click at [641, 509] on div "City [GEOGRAPHIC_DATA][PERSON_NAME]" at bounding box center [524, 516] width 317 height 39
click at [742, 785] on button "Ship" at bounding box center [704, 788] width 215 height 26
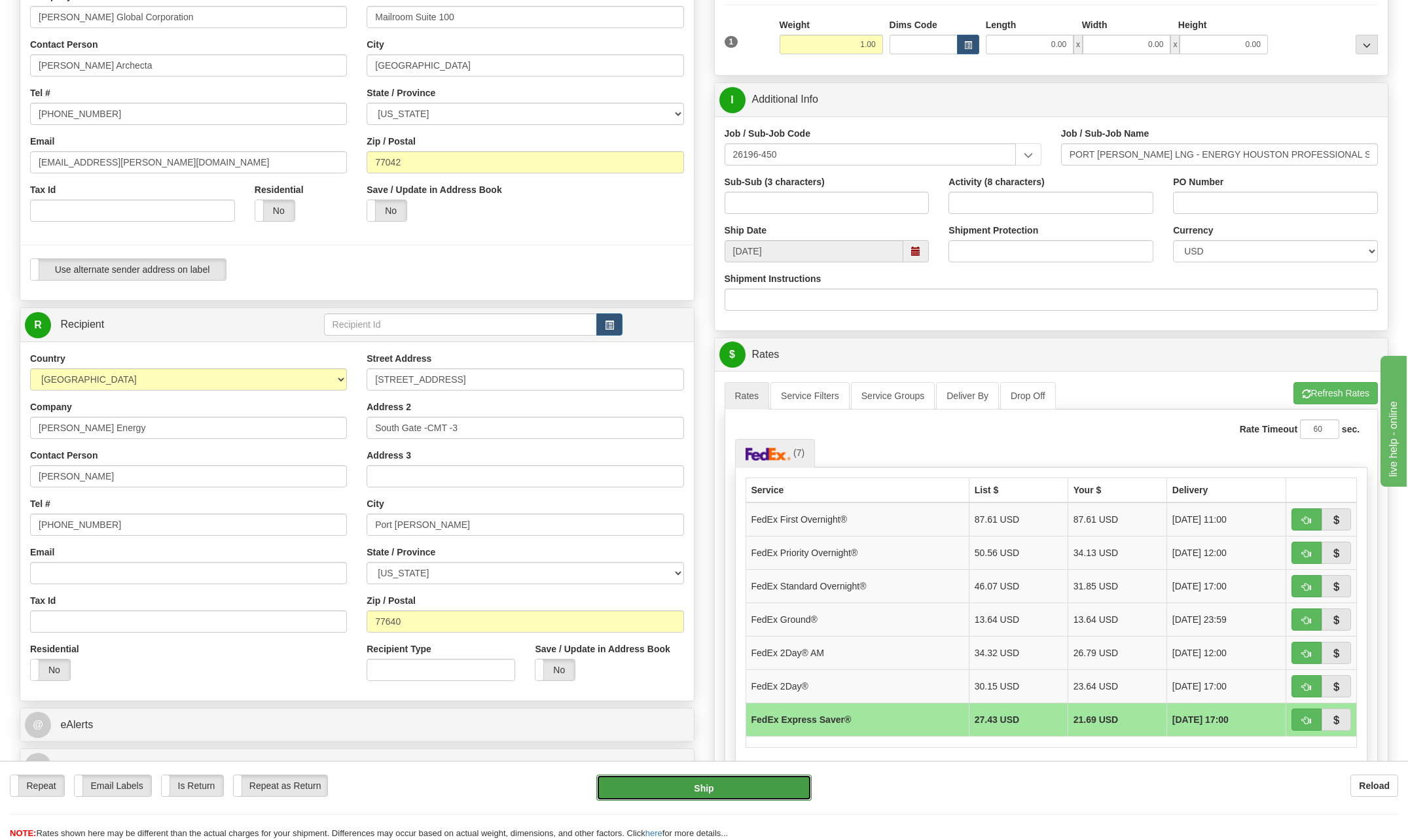
type input "20"
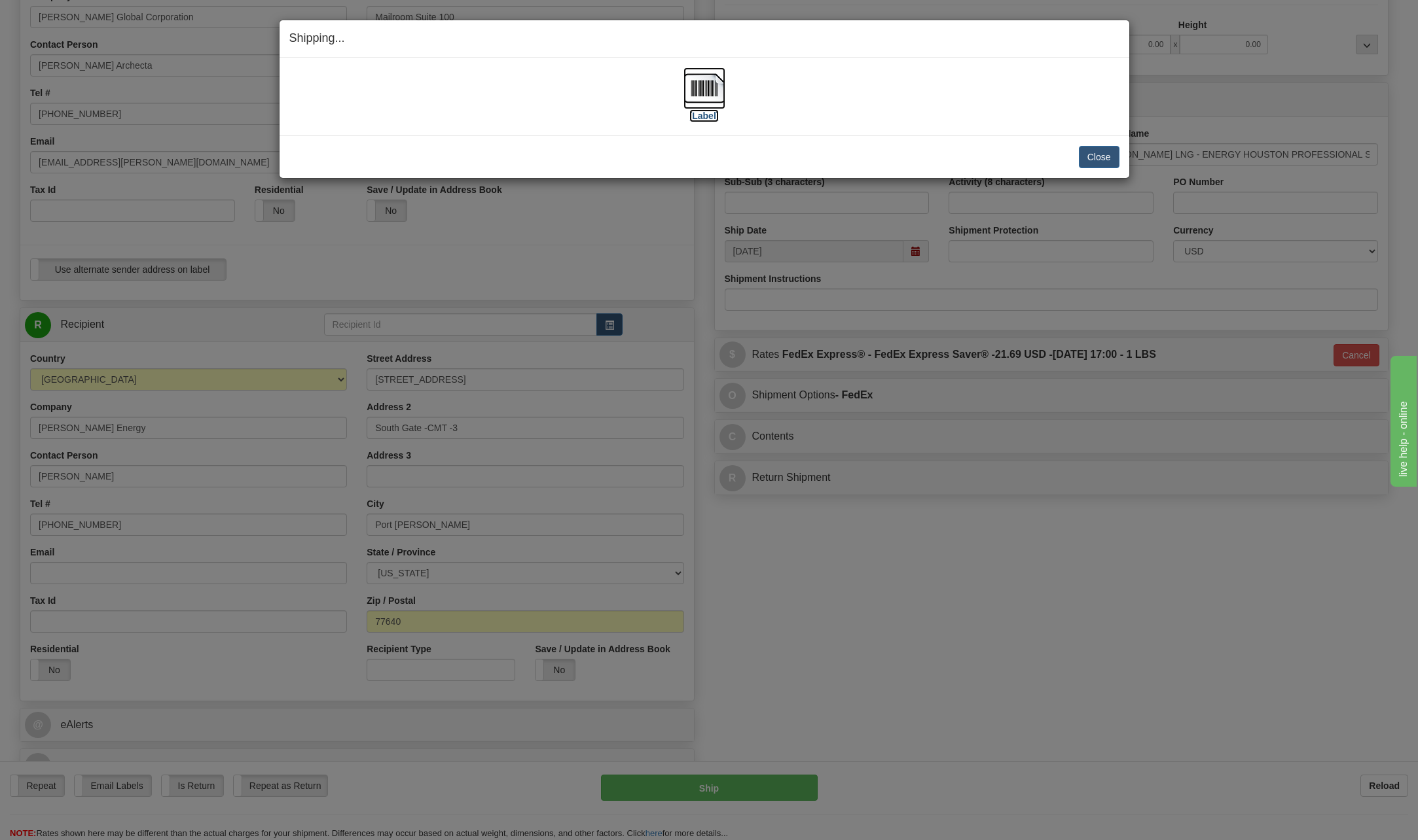
click at [713, 90] on img at bounding box center [704, 88] width 42 height 42
